Goal: Task Accomplishment & Management: Complete application form

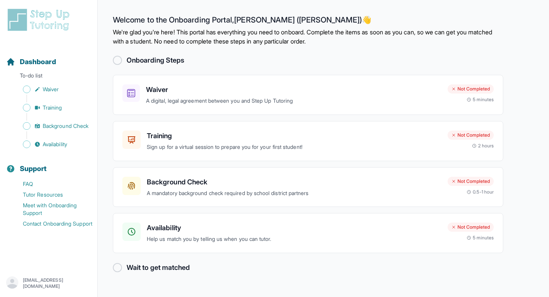
click at [241, 58] on div "Onboarding Steps" at bounding box center [308, 60] width 390 height 11
click at [318, 98] on p "A digital, legal agreement between you and Step Up Tutoring" at bounding box center [293, 100] width 295 height 9
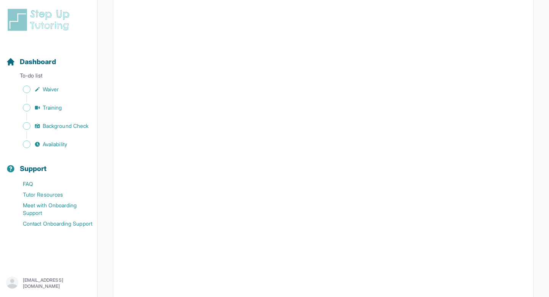
scroll to position [974, 0]
click at [65, 76] on p "To-do list" at bounding box center [48, 77] width 91 height 11
click at [65, 89] on link "Waiver" at bounding box center [51, 89] width 91 height 11
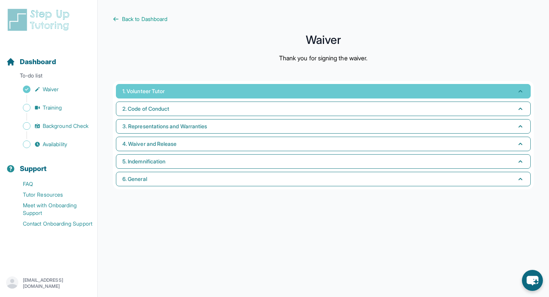
click at [246, 91] on button "1. Volunteer Tutor" at bounding box center [323, 91] width 415 height 14
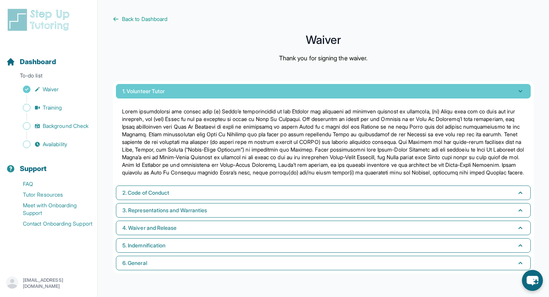
click at [246, 91] on button "1. Volunteer Tutor" at bounding box center [323, 91] width 415 height 14
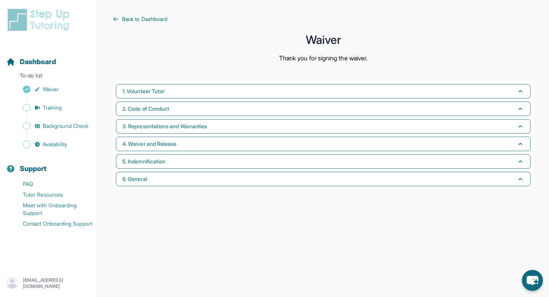
click at [124, 20] on span "Back to Dashboard" at bounding box center [144, 19] width 45 height 8
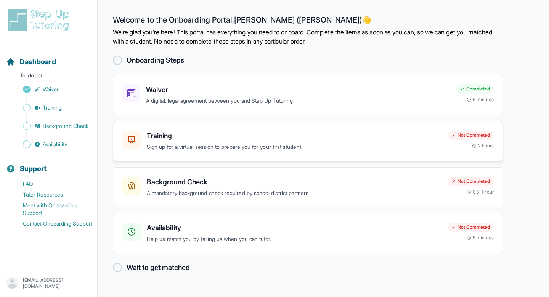
click at [279, 143] on p "Sign up for a virtual session to prepare you for your first student!" at bounding box center [294, 147] width 295 height 9
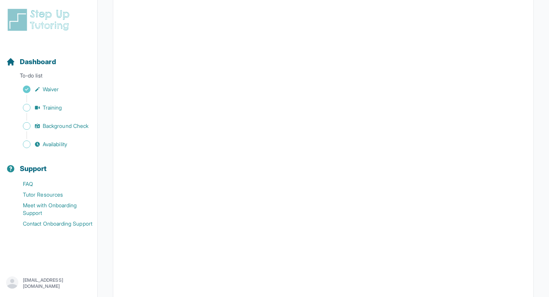
scroll to position [168, 0]
click at [53, 106] on span "Training" at bounding box center [52, 108] width 19 height 8
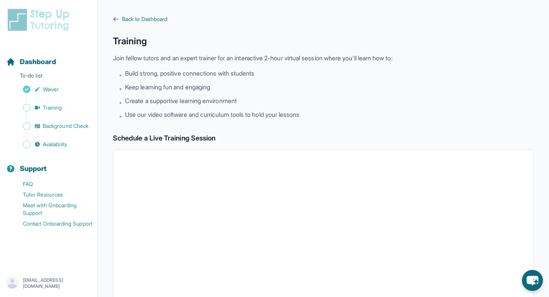
click at [121, 16] on link "Back to Dashboard" at bounding box center [323, 19] width 421 height 8
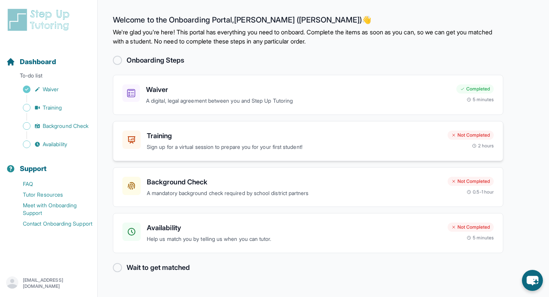
click at [259, 140] on h3 "Training" at bounding box center [294, 135] width 295 height 11
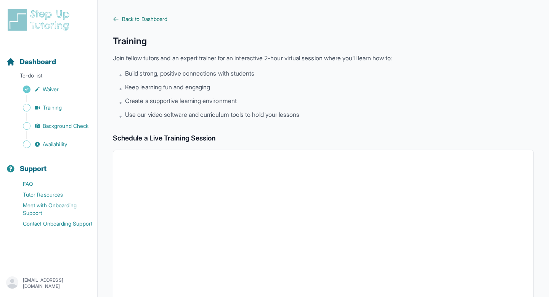
click at [116, 18] on icon at bounding box center [116, 19] width 6 height 6
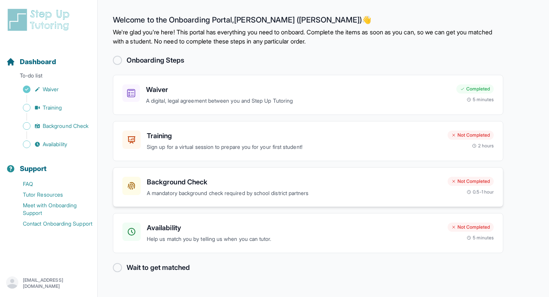
click at [257, 185] on h3 "Background Check" at bounding box center [294, 182] width 295 height 11
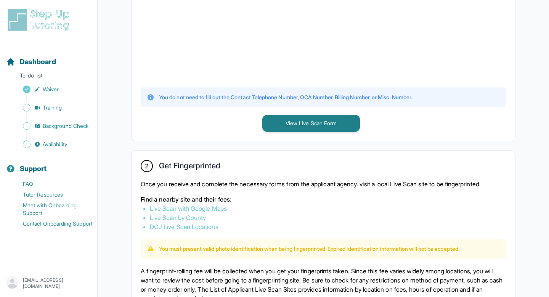
scroll to position [290, 0]
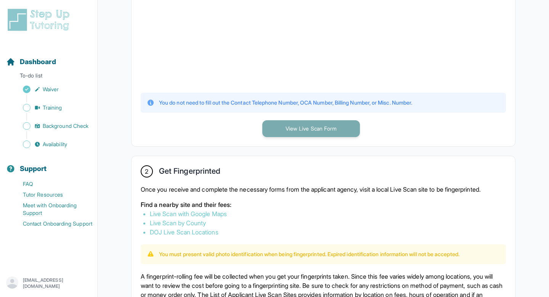
click at [304, 130] on button "View Live Scan Form" at bounding box center [311, 128] width 98 height 17
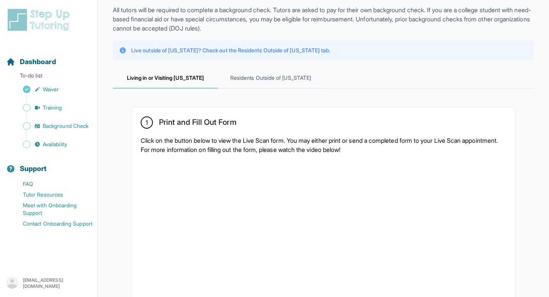
scroll to position [0, 0]
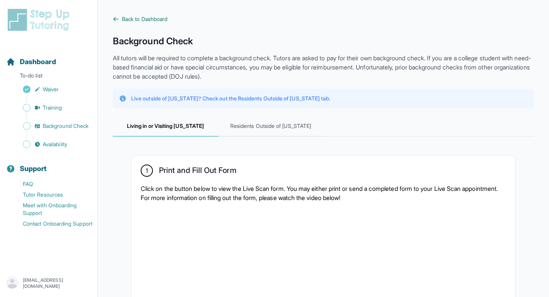
click at [117, 20] on icon at bounding box center [116, 19] width 6 height 6
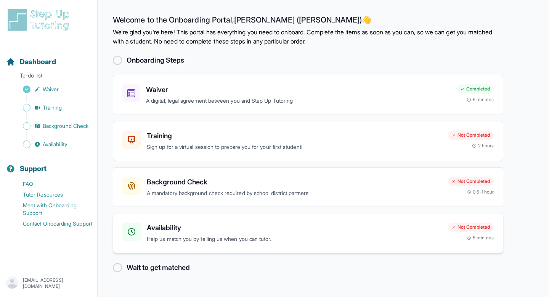
click at [265, 226] on h3 "Availability" at bounding box center [294, 227] width 295 height 11
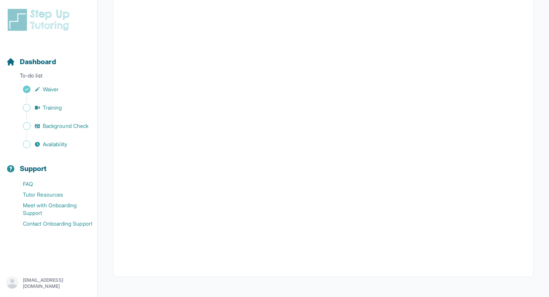
scroll to position [141, 0]
click at [532, 180] on div at bounding box center [323, 108] width 421 height 332
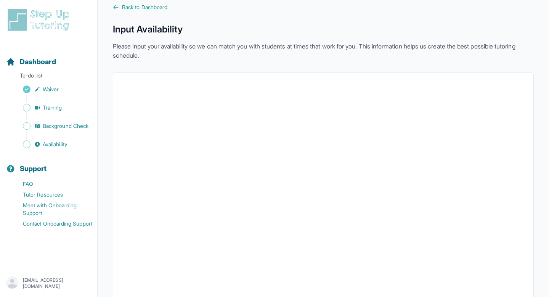
scroll to position [0, 0]
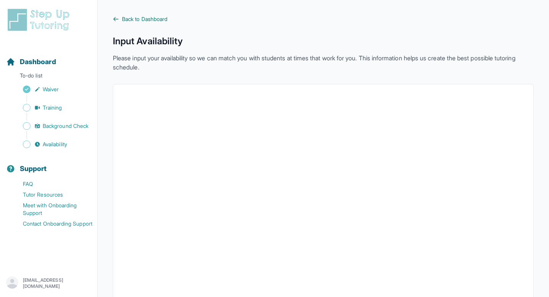
click at [136, 15] on span "Back to Dashboard" at bounding box center [144, 19] width 45 height 8
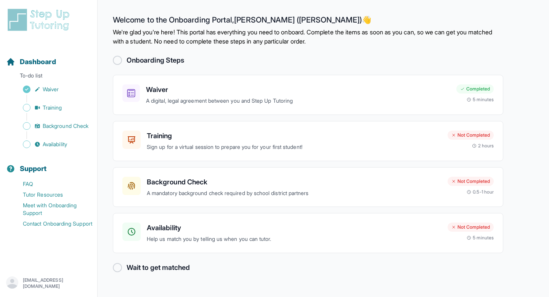
click at [261, 162] on div "Waiver A digital, legal agreement between you and Step Up Tutoring Completed 5 …" at bounding box center [308, 164] width 390 height 178
click at [315, 146] on p "Sign up for a virtual session to prepare you for your first student!" at bounding box center [294, 147] width 295 height 9
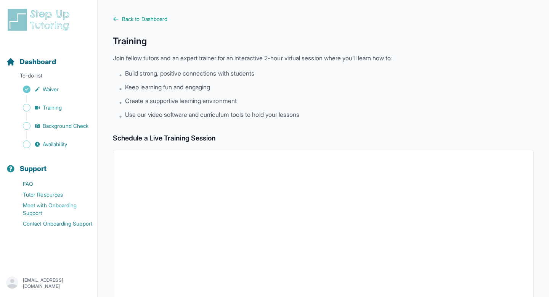
click at [112, 19] on main "Back to Dashboard Training Join fellow tutors and an expert trainer for an inte…" at bounding box center [323, 268] width 451 height 537
click at [118, 14] on main "Back to Dashboard Training Join fellow tutors and an expert trainer for an inte…" at bounding box center [323, 268] width 451 height 537
click at [116, 16] on icon at bounding box center [116, 19] width 6 height 6
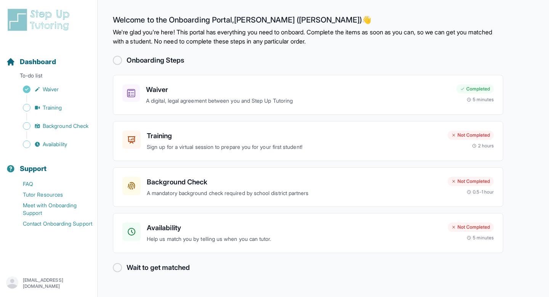
click at [181, 40] on p "We're glad you're here! This portal has everything you need to onboard. Complet…" at bounding box center [308, 36] width 390 height 18
click at [215, 30] on p "We're glad you're here! This portal has everything you need to onboard. Complet…" at bounding box center [308, 36] width 390 height 18
